Goal: Task Accomplishment & Management: Use online tool/utility

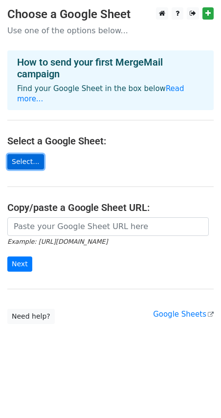
click at [32, 154] on link "Select..." at bounding box center [25, 161] width 37 height 15
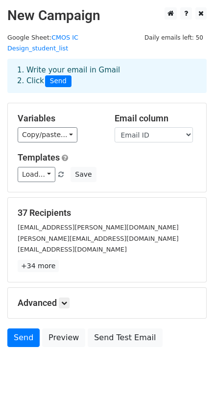
scroll to position [1, 0]
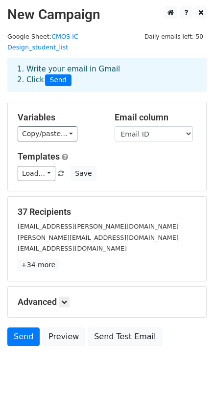
click at [108, 243] on div "a.kumar@iitgn.ac.in" at bounding box center [106, 248] width 193 height 11
click at [78, 36] on link "CMOS IC Design_student_list" at bounding box center [42, 42] width 71 height 19
click at [45, 166] on link "Load..." at bounding box center [37, 173] width 38 height 15
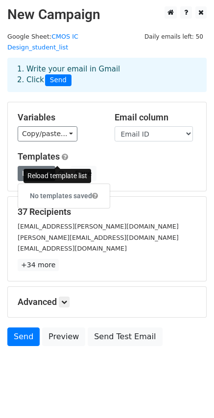
click at [58, 171] on span at bounding box center [60, 174] width 5 height 6
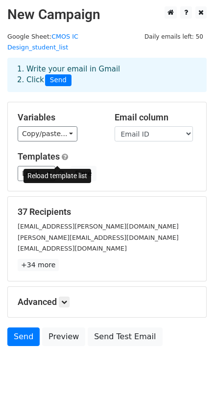
click at [58, 171] on span at bounding box center [60, 174] width 5 height 6
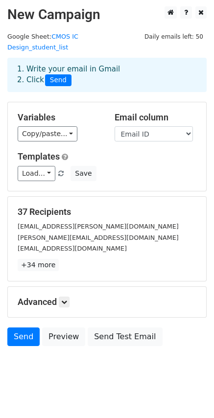
scroll to position [0, 0]
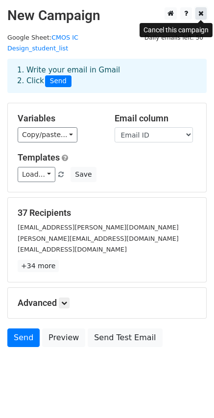
click at [201, 15] on icon at bounding box center [200, 13] width 5 height 7
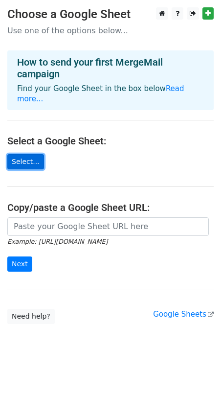
click at [26, 154] on link "Select..." at bounding box center [25, 161] width 37 height 15
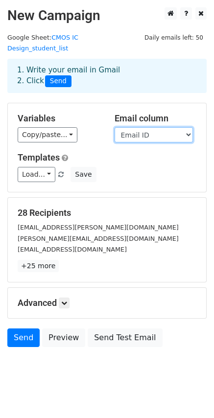
click at [189, 127] on select "Name Roll Number Email ID Username Password Recap Presenation Assignment 1 Assi…" at bounding box center [154, 134] width 78 height 15
click at [138, 127] on select "Name Roll Number Email ID Username Password Recap Presenation Assignment 1 Assi…" at bounding box center [154, 134] width 78 height 15
click at [115, 127] on select "Name Roll Number Email ID Username Password Recap Presenation Assignment 1 Assi…" at bounding box center [154, 134] width 78 height 15
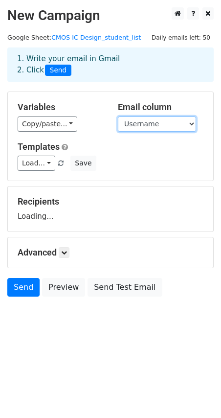
click at [168, 122] on select "Name Roll Number Email ID Username Password Recap Presenation Assignment 1 Assi…" at bounding box center [157, 123] width 78 height 15
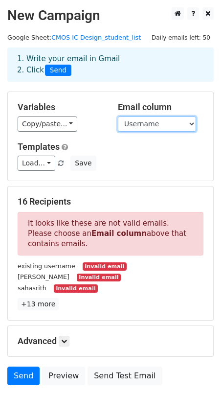
select select "Email ID"
click at [118, 116] on select "Name Roll Number Email ID Username Password Recap Presenation Assignment 1 Assi…" at bounding box center [157, 123] width 78 height 15
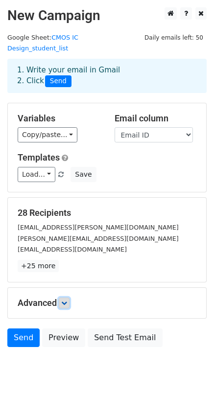
click at [69, 298] on link at bounding box center [64, 303] width 11 height 11
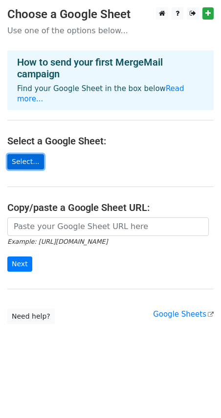
click at [23, 156] on link "Select..." at bounding box center [25, 161] width 37 height 15
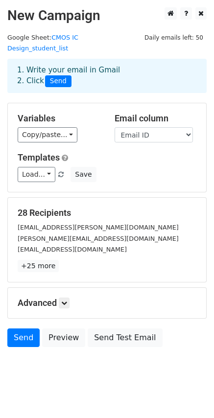
scroll to position [1, 0]
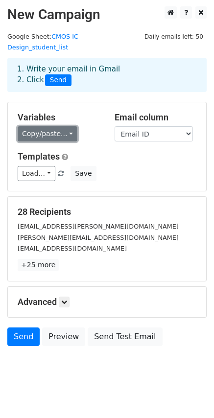
click at [64, 126] on link "Copy/paste..." at bounding box center [48, 133] width 60 height 15
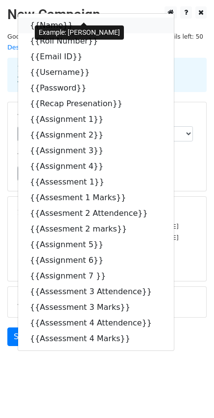
click at [51, 18] on link "{{Name}}" at bounding box center [96, 26] width 156 height 16
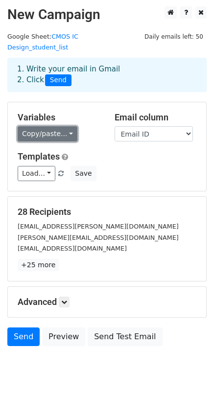
click at [52, 127] on link "Copy/paste..." at bounding box center [48, 133] width 60 height 15
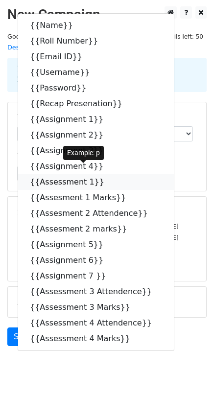
click at [51, 174] on link "{{Assessment 1}}" at bounding box center [96, 182] width 156 height 16
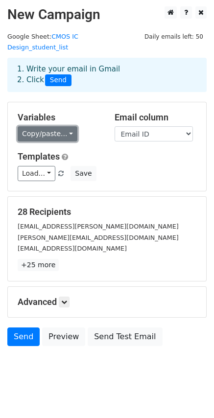
click at [31, 126] on link "Copy/paste..." at bounding box center [48, 133] width 60 height 15
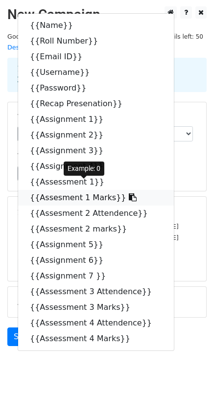
click at [56, 190] on link "{{Assesment 1 Marks}}" at bounding box center [96, 198] width 156 height 16
